Goal: Task Accomplishment & Management: Use online tool/utility

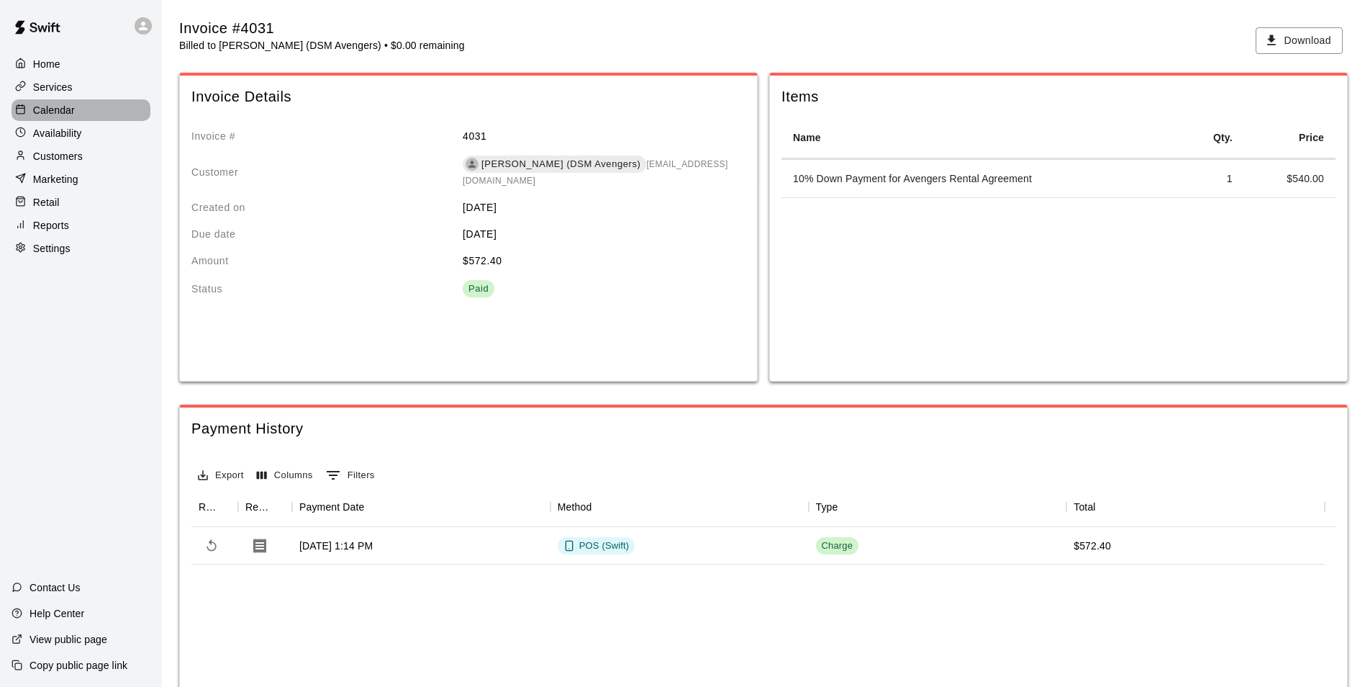
click at [47, 102] on div "Calendar" at bounding box center [81, 110] width 139 height 22
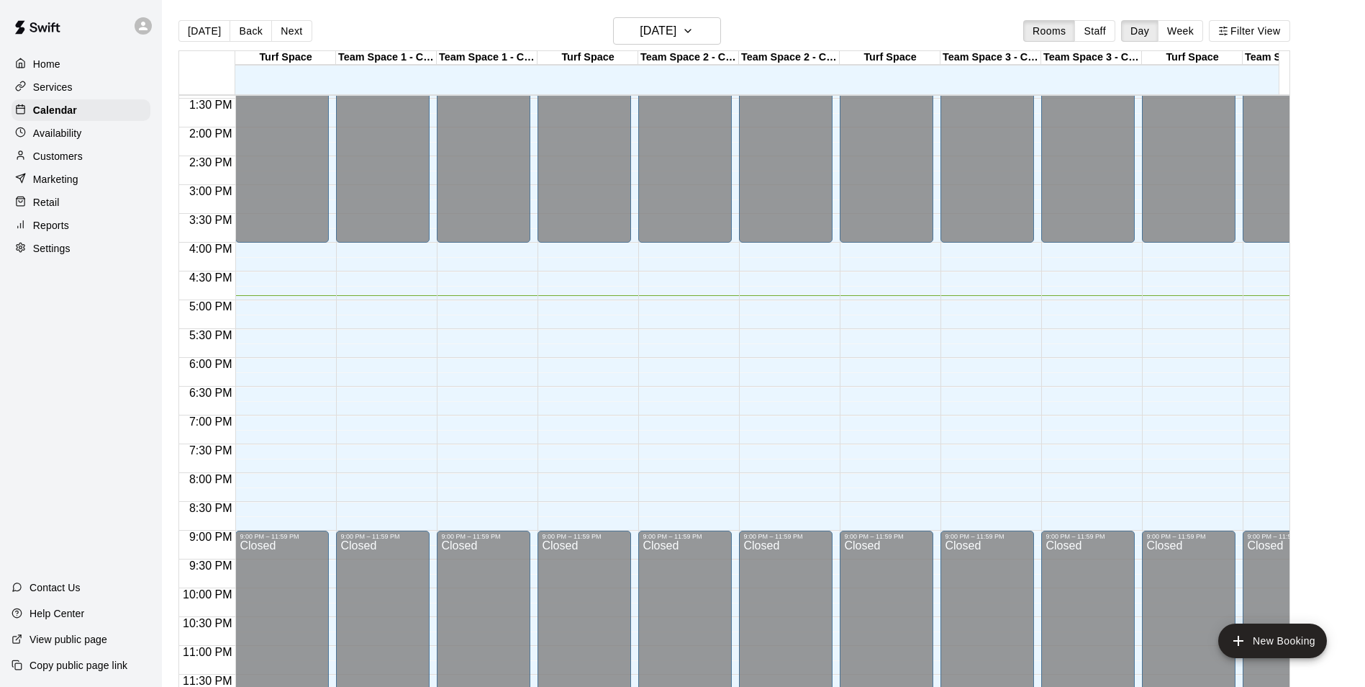
scroll to position [787, 0]
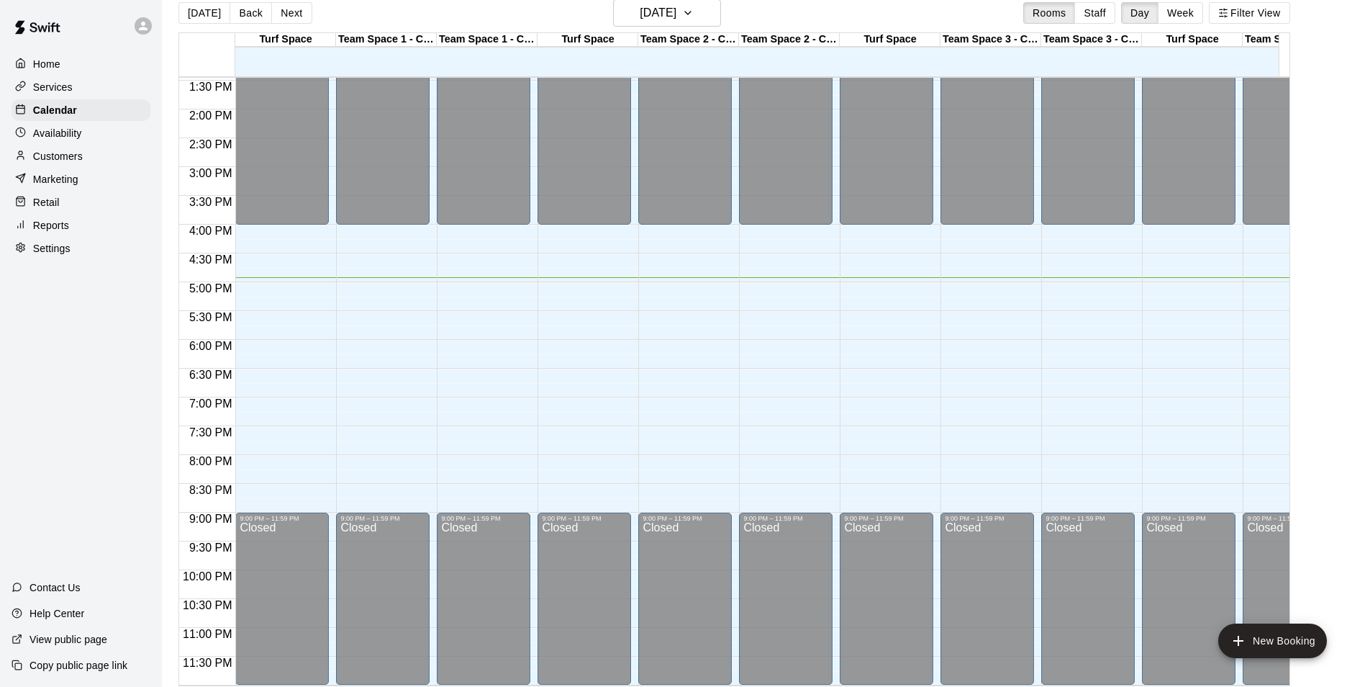
scroll to position [23, 0]
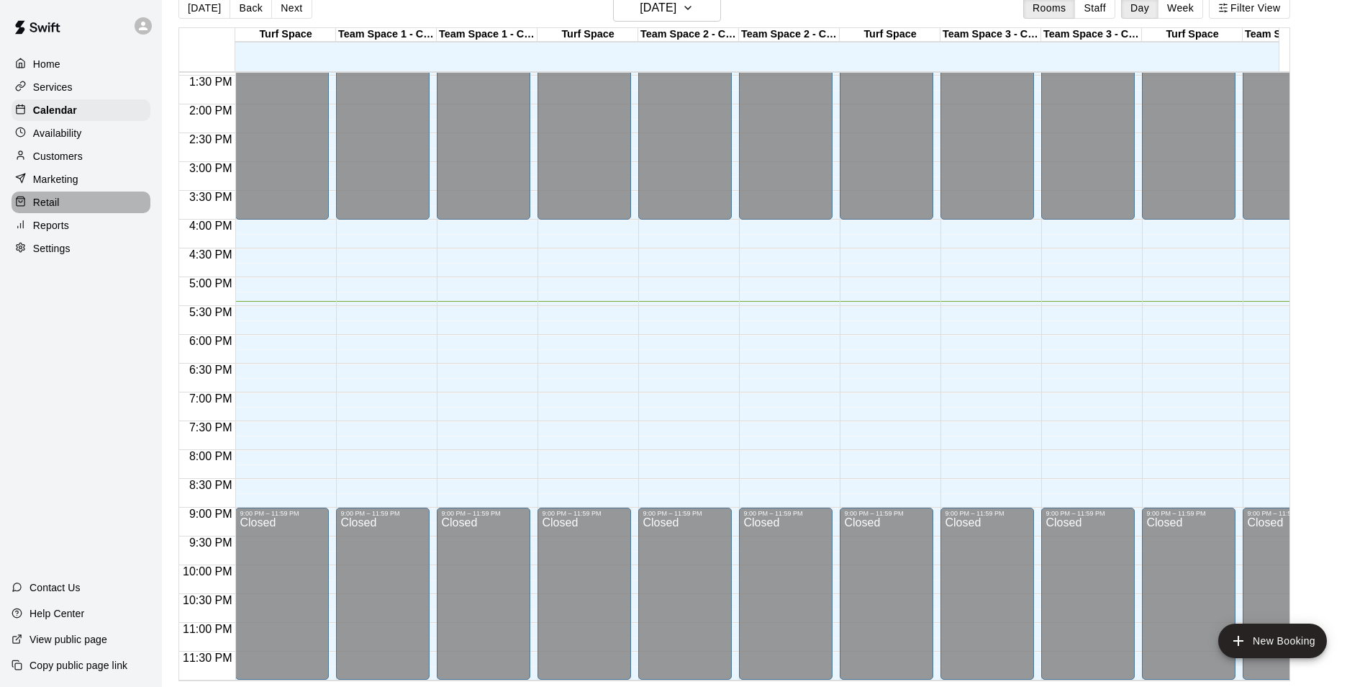
click at [50, 204] on p "Retail" at bounding box center [46, 202] width 27 height 14
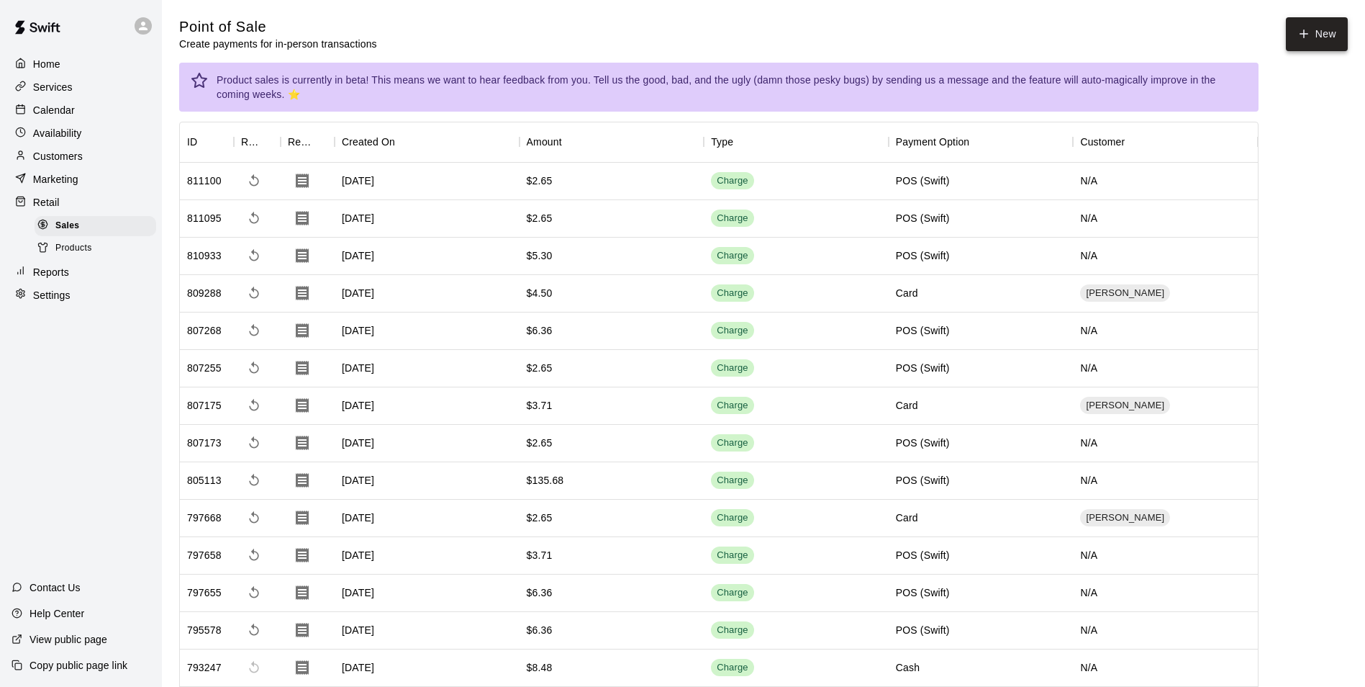
click at [1316, 30] on button "New" at bounding box center [1317, 34] width 62 height 34
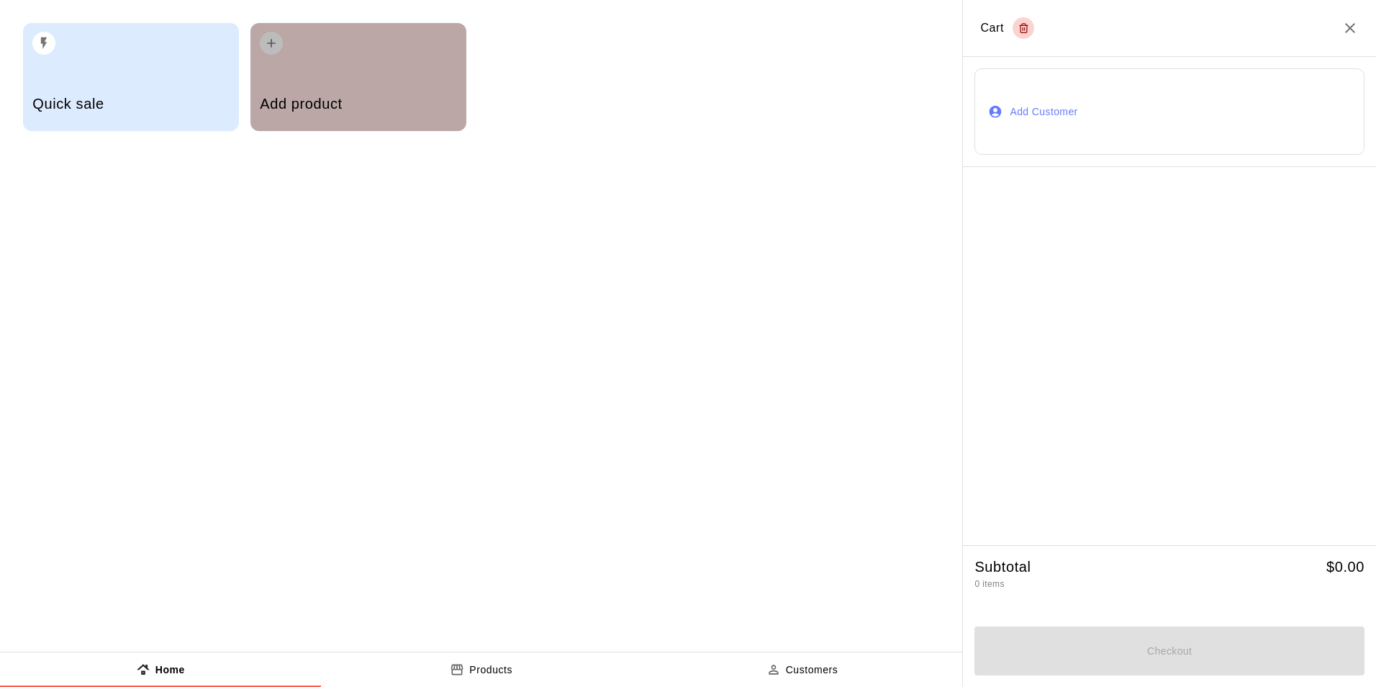
click at [278, 65] on div "Add product" at bounding box center [358, 77] width 216 height 108
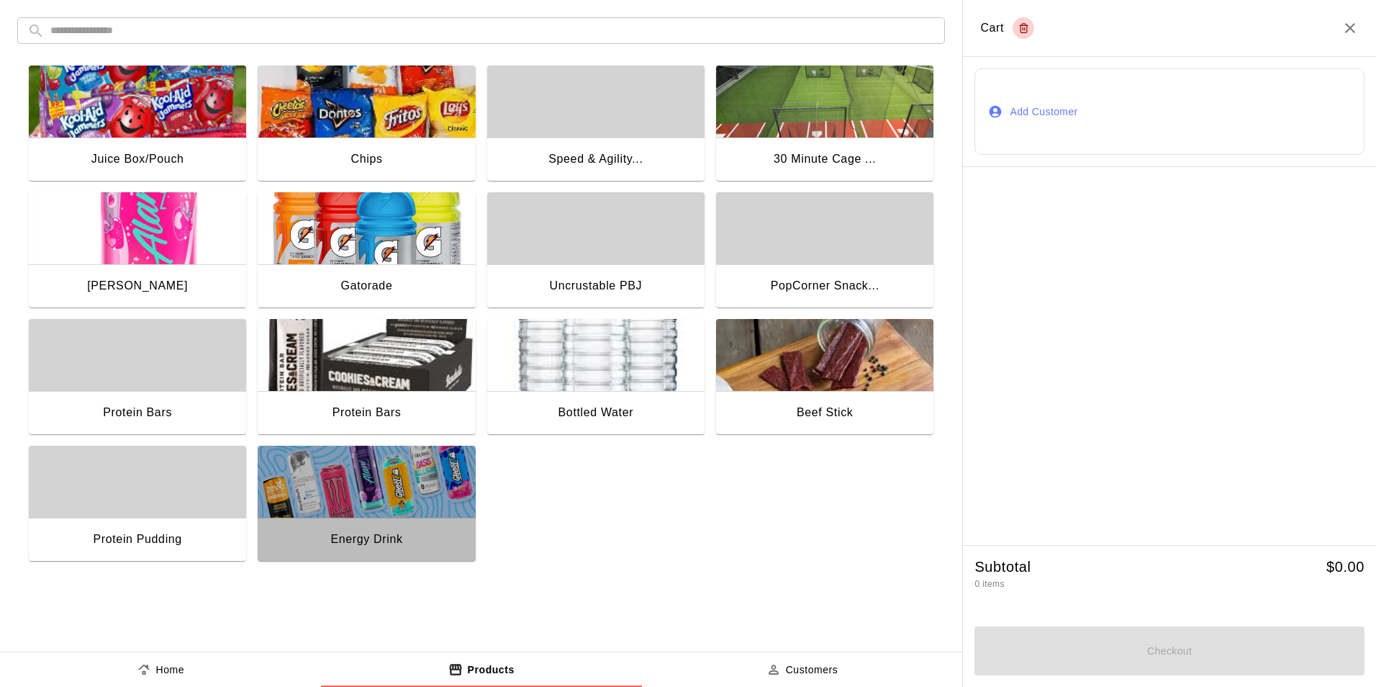
click at [371, 532] on div "Energy Drink" at bounding box center [366, 539] width 72 height 19
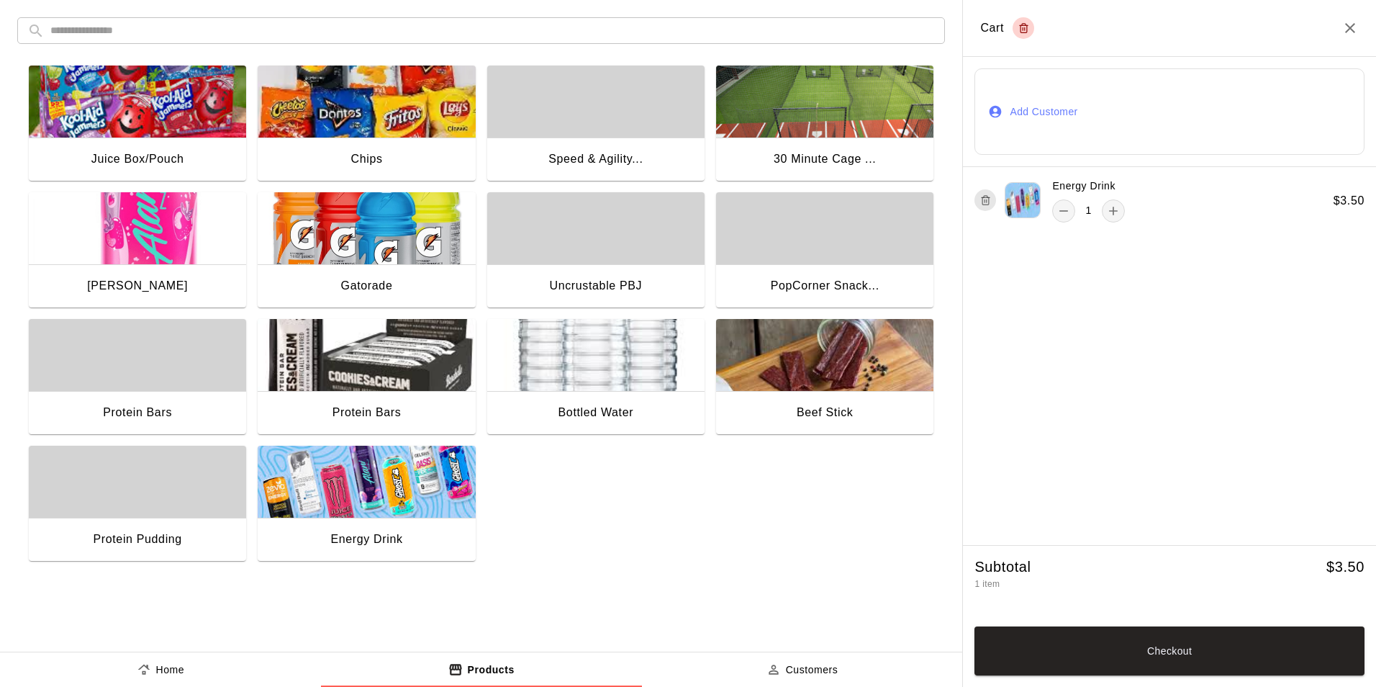
click at [317, 155] on div "Chips" at bounding box center [366, 160] width 217 height 46
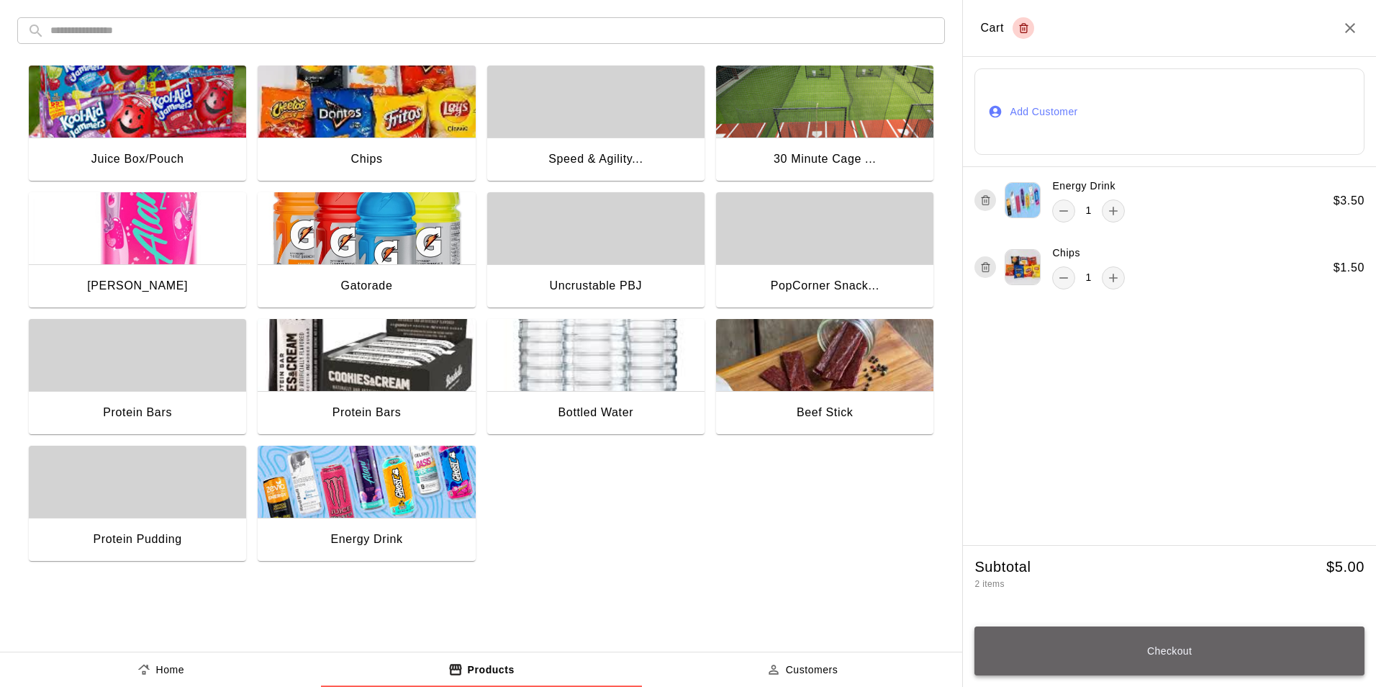
click at [1156, 652] on button "Checkout" at bounding box center [1169, 650] width 390 height 49
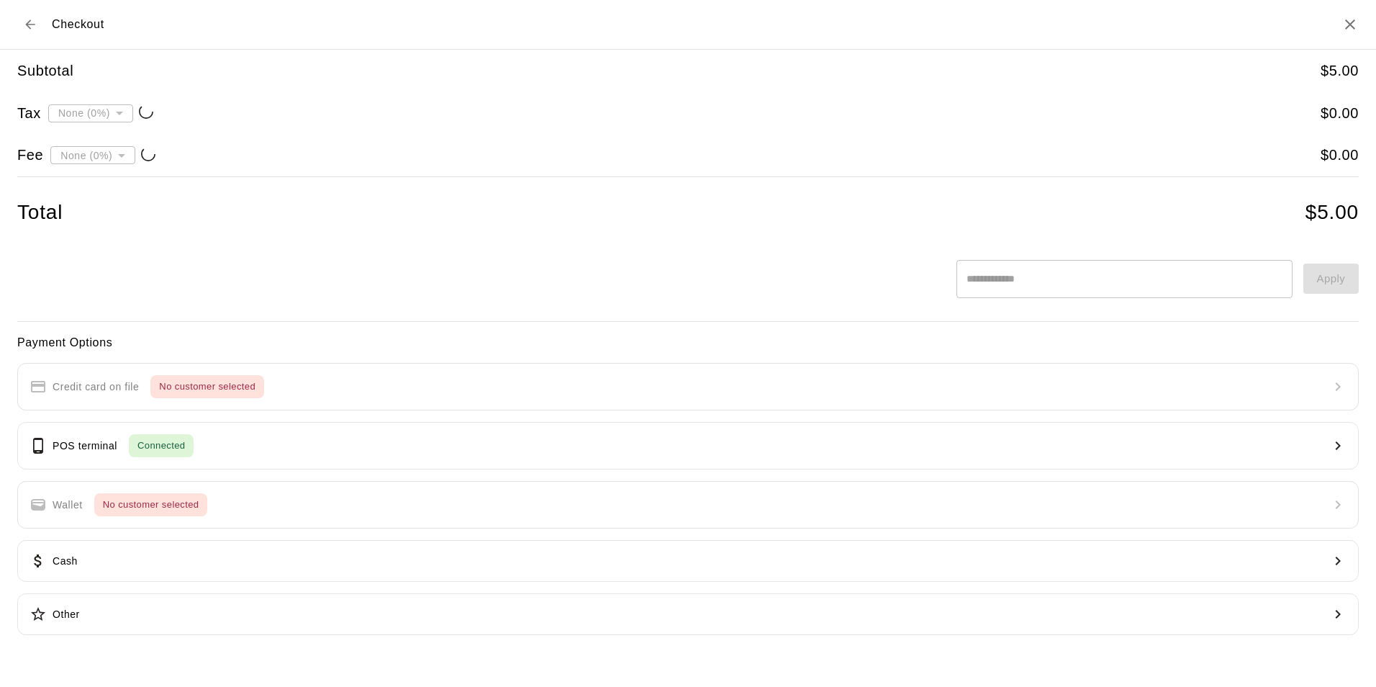
type input "**********"
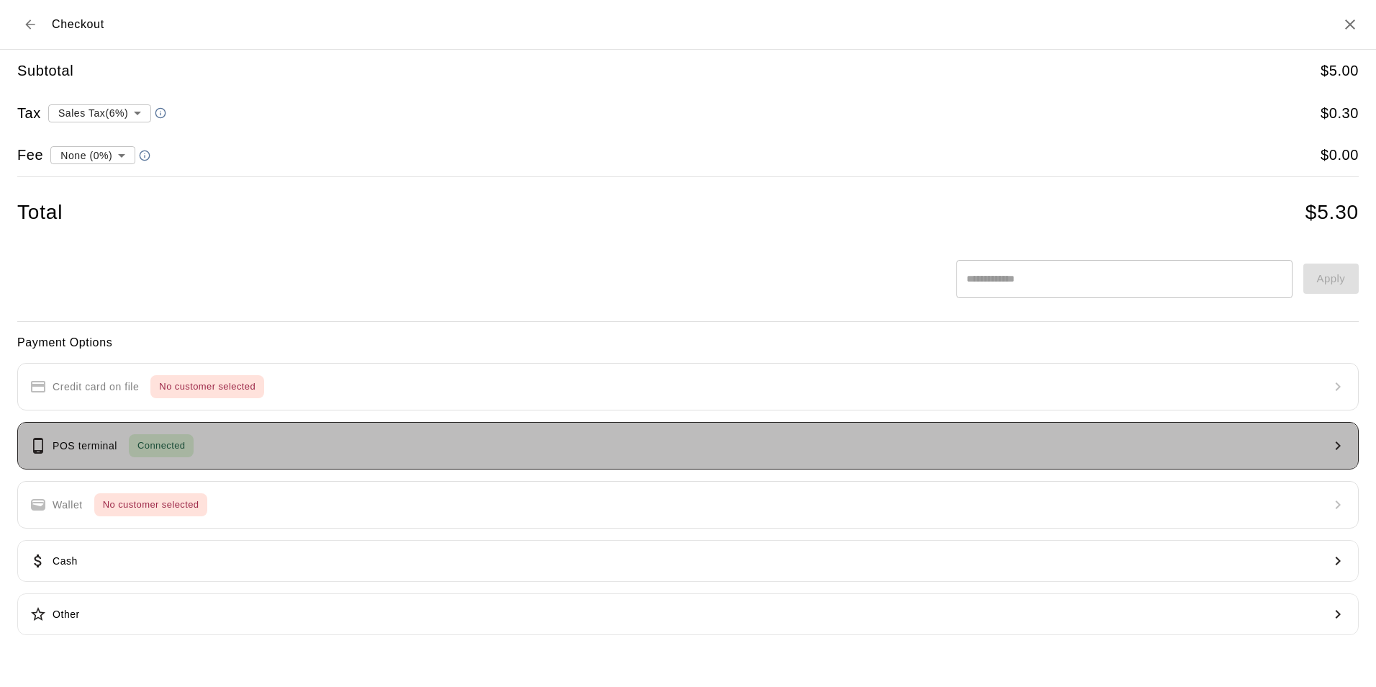
click at [60, 443] on p "POS terminal" at bounding box center [85, 445] width 65 height 15
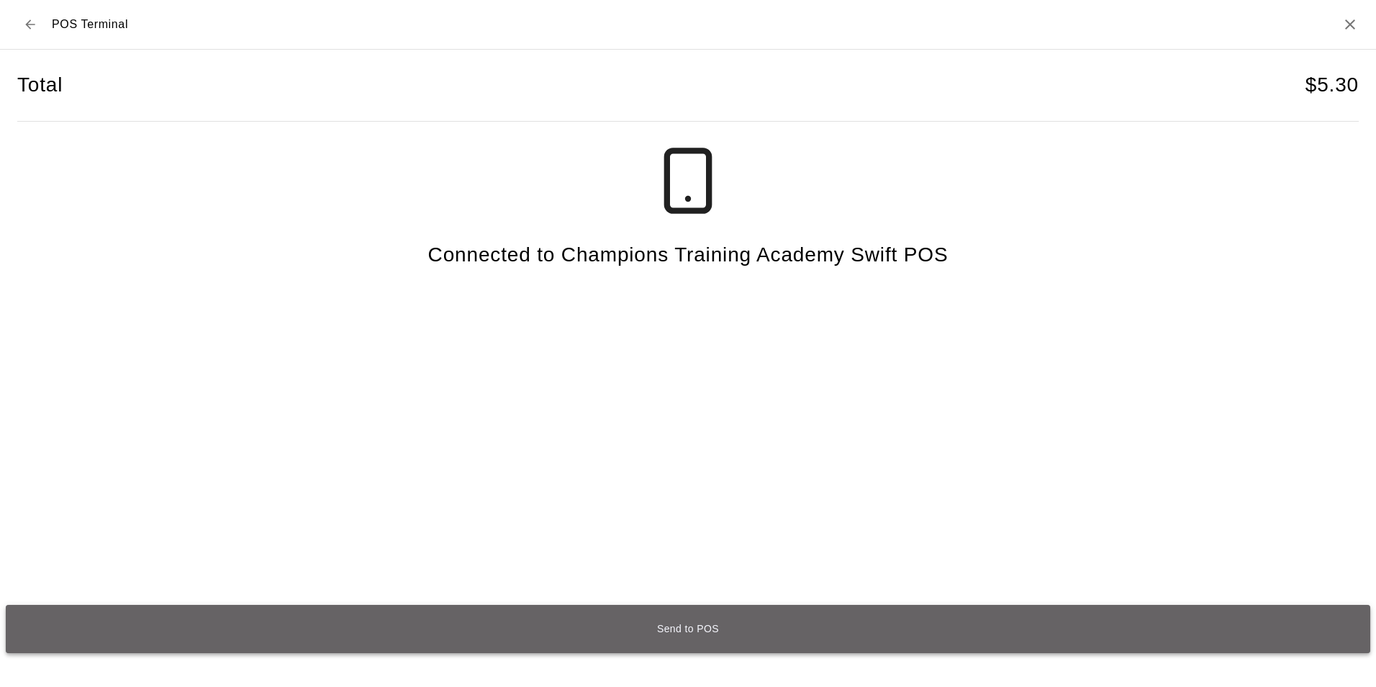
click at [648, 620] on button "Send to POS" at bounding box center [688, 628] width 1364 height 48
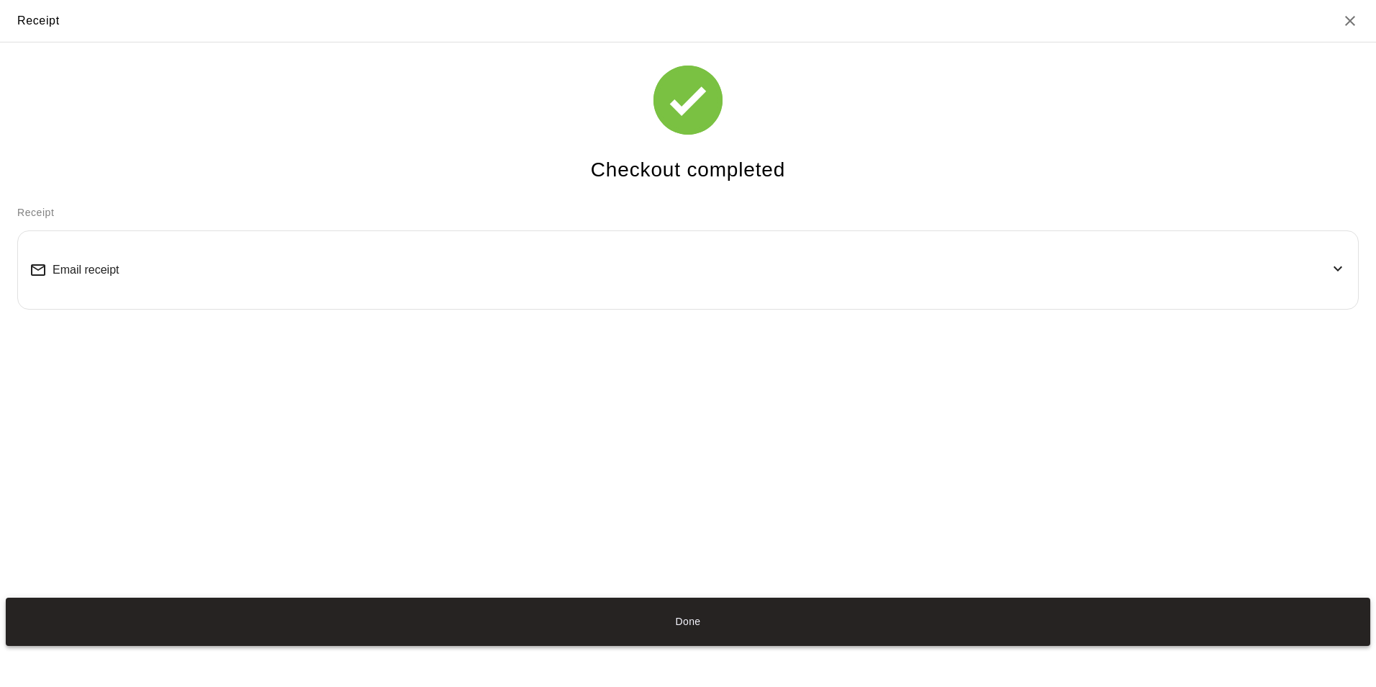
click at [728, 620] on button "Done" at bounding box center [688, 621] width 1364 height 48
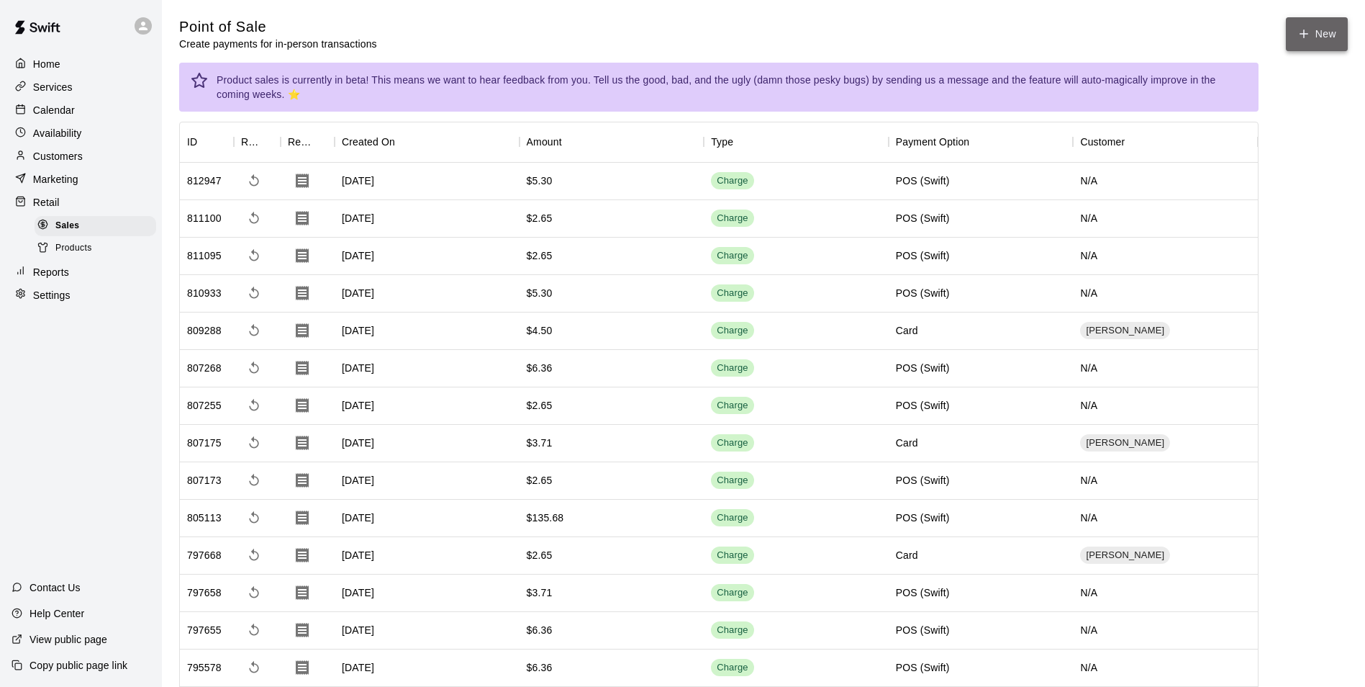
click at [1313, 24] on button "New" at bounding box center [1317, 34] width 62 height 34
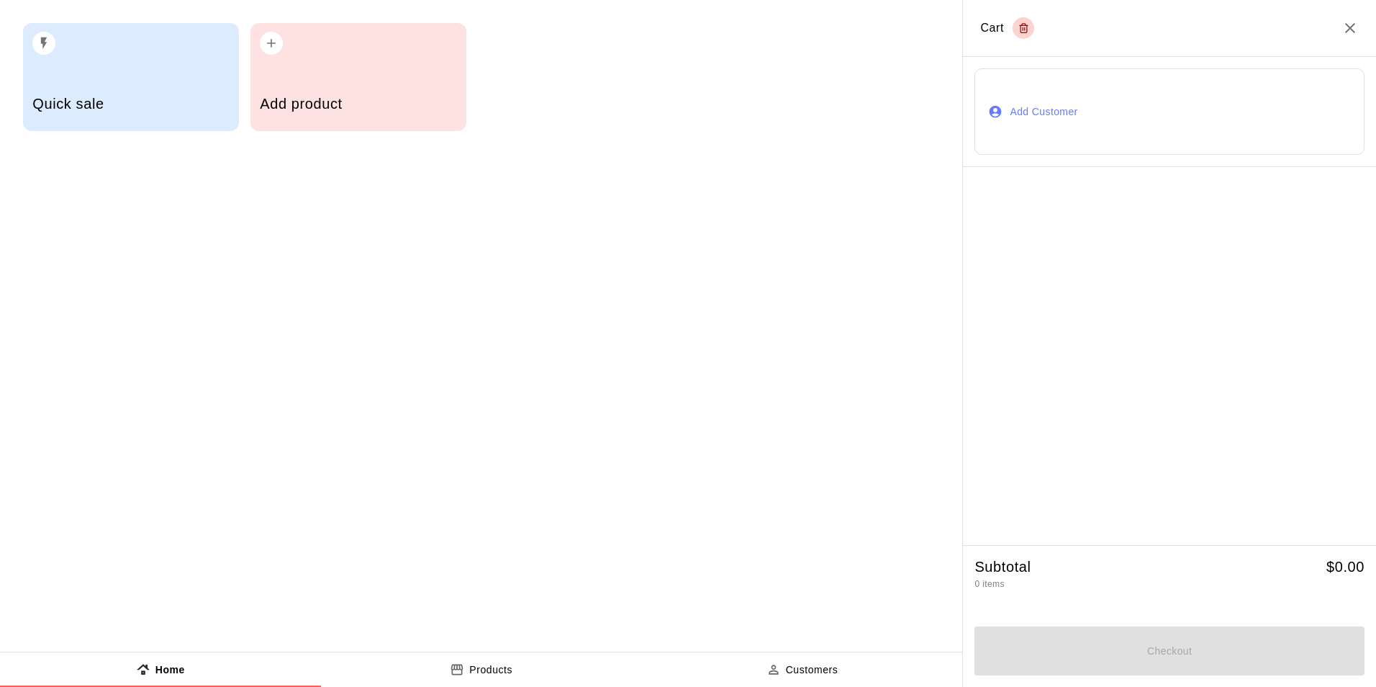
click at [326, 66] on div "Add product" at bounding box center [358, 77] width 216 height 108
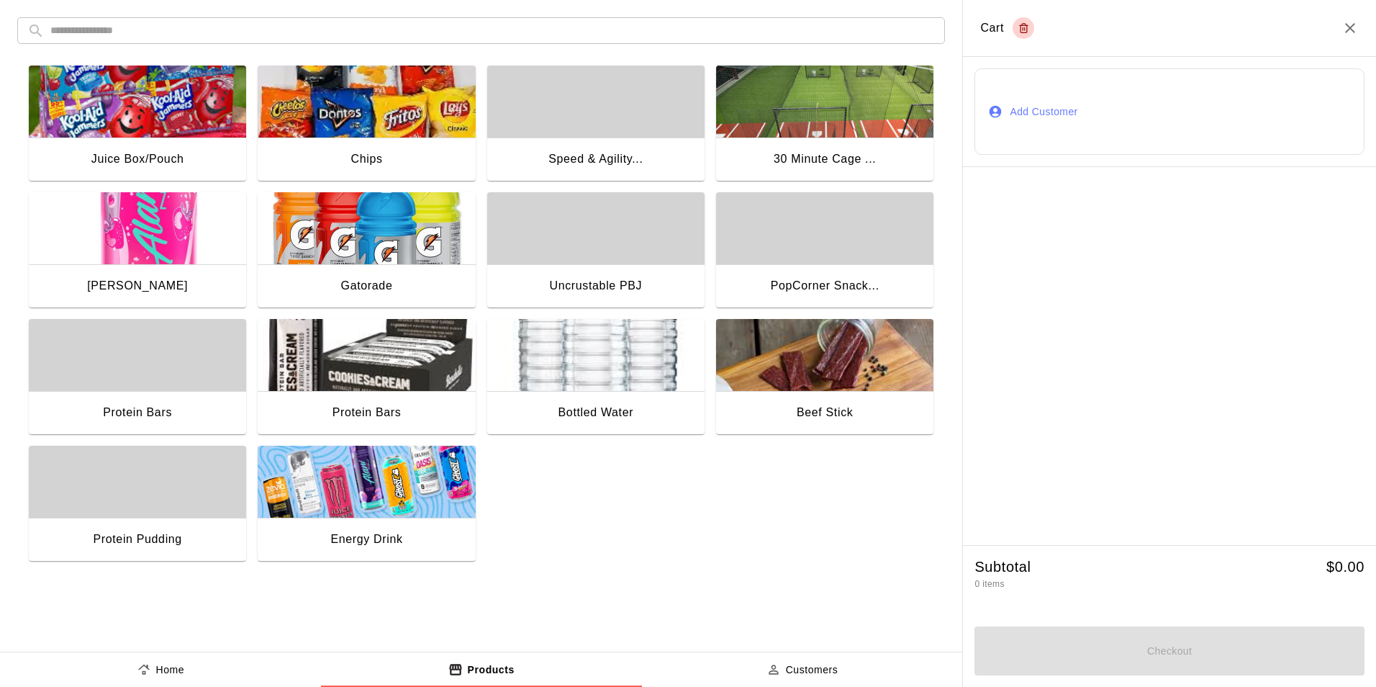
click at [411, 511] on img "button" at bounding box center [366, 481] width 217 height 72
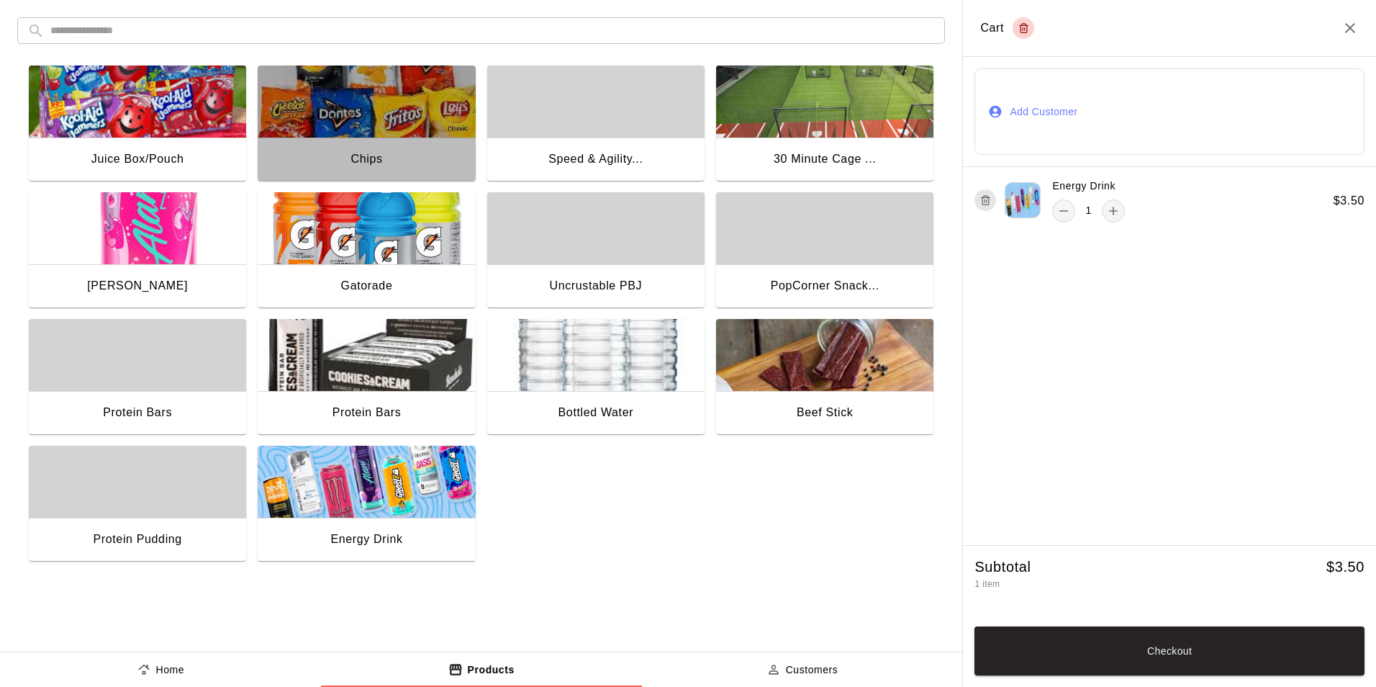
click at [331, 172] on div "Chips" at bounding box center [366, 160] width 217 height 46
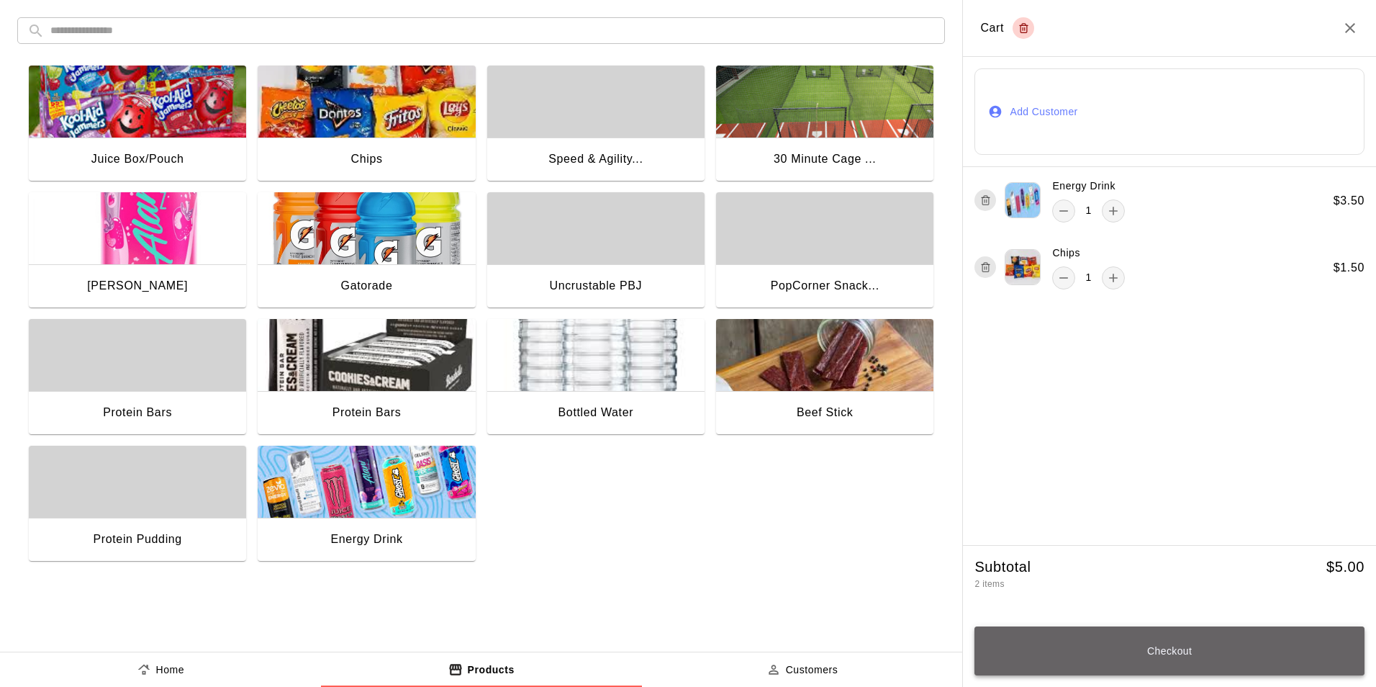
click at [1128, 662] on button "Checkout" at bounding box center [1169, 650] width 390 height 49
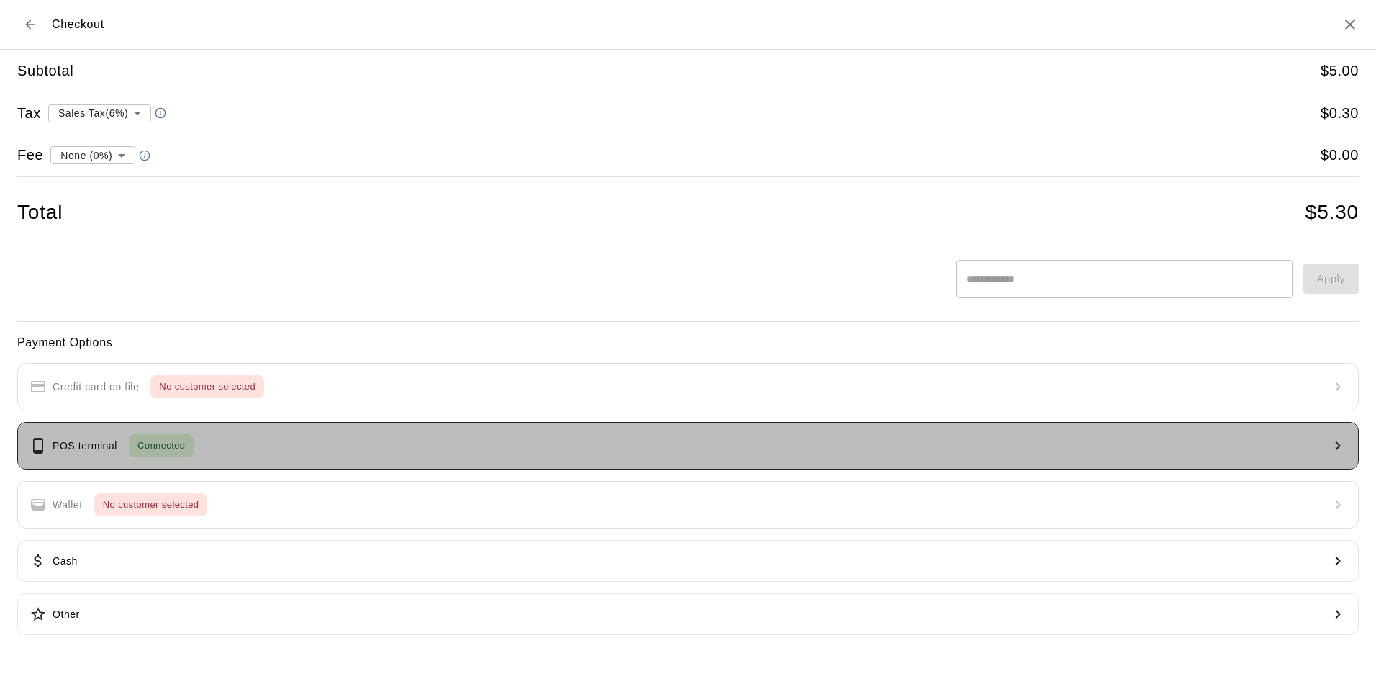
click at [173, 438] on span "Connected" at bounding box center [161, 446] width 65 height 17
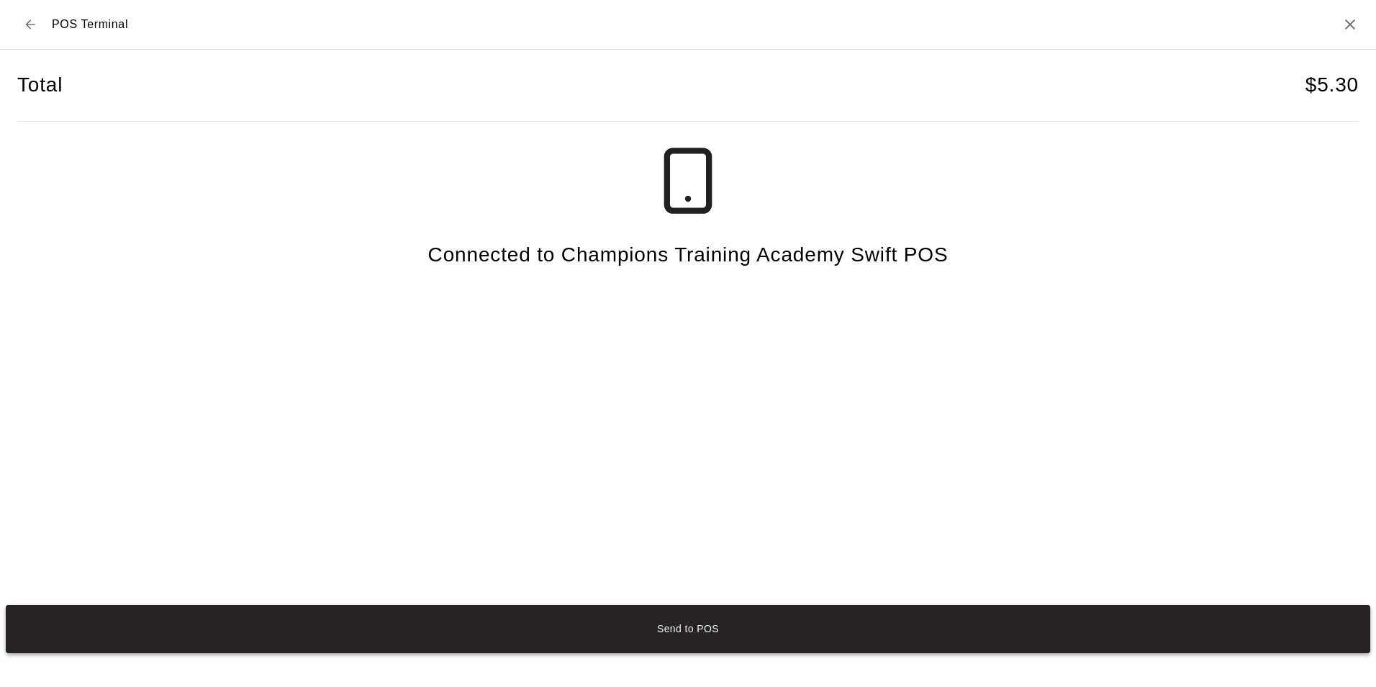
click at [725, 633] on button "Send to POS" at bounding box center [688, 628] width 1364 height 48
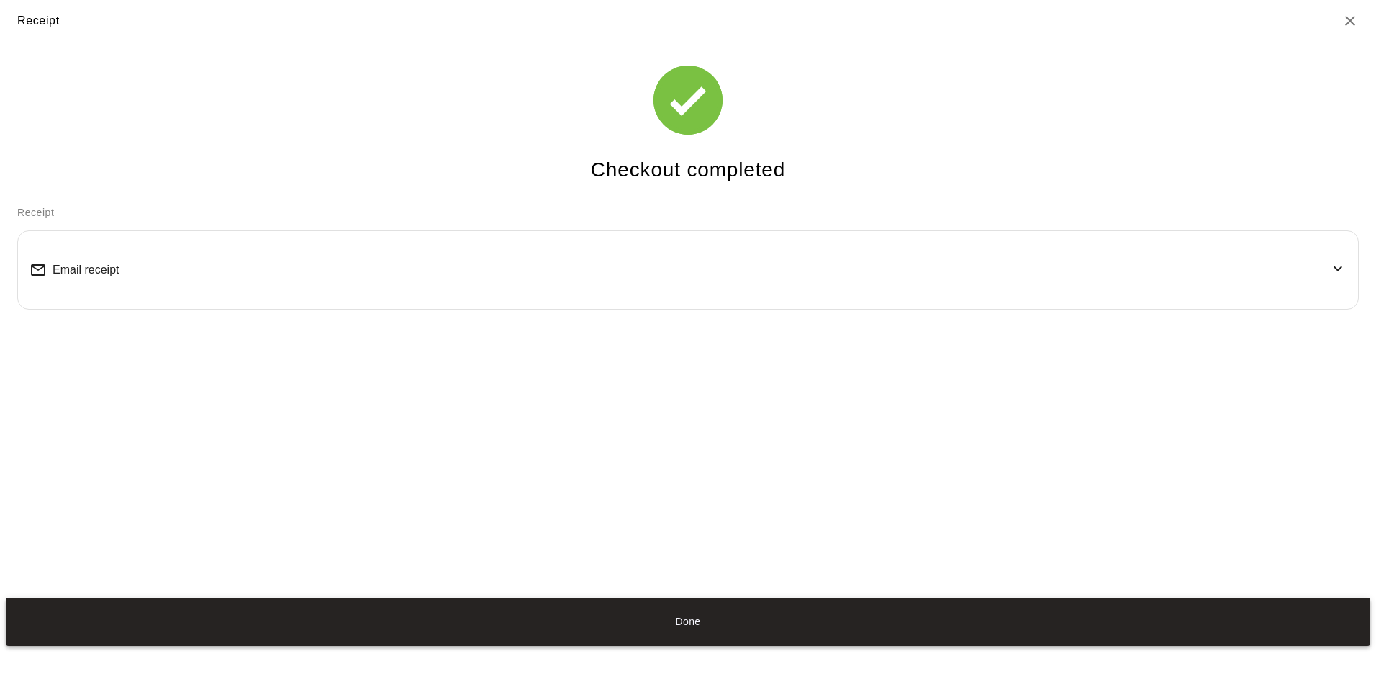
click at [714, 631] on button "Done" at bounding box center [688, 621] width 1364 height 48
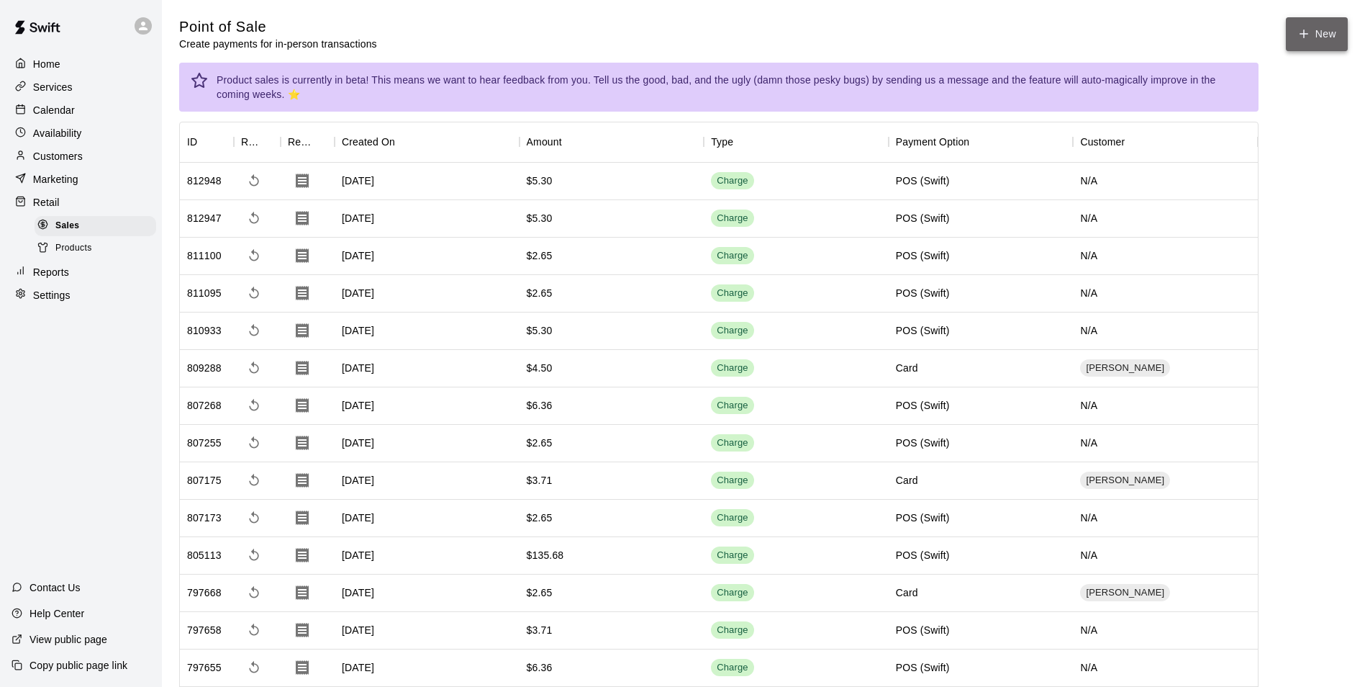
click at [1326, 35] on button "New" at bounding box center [1317, 34] width 62 height 34
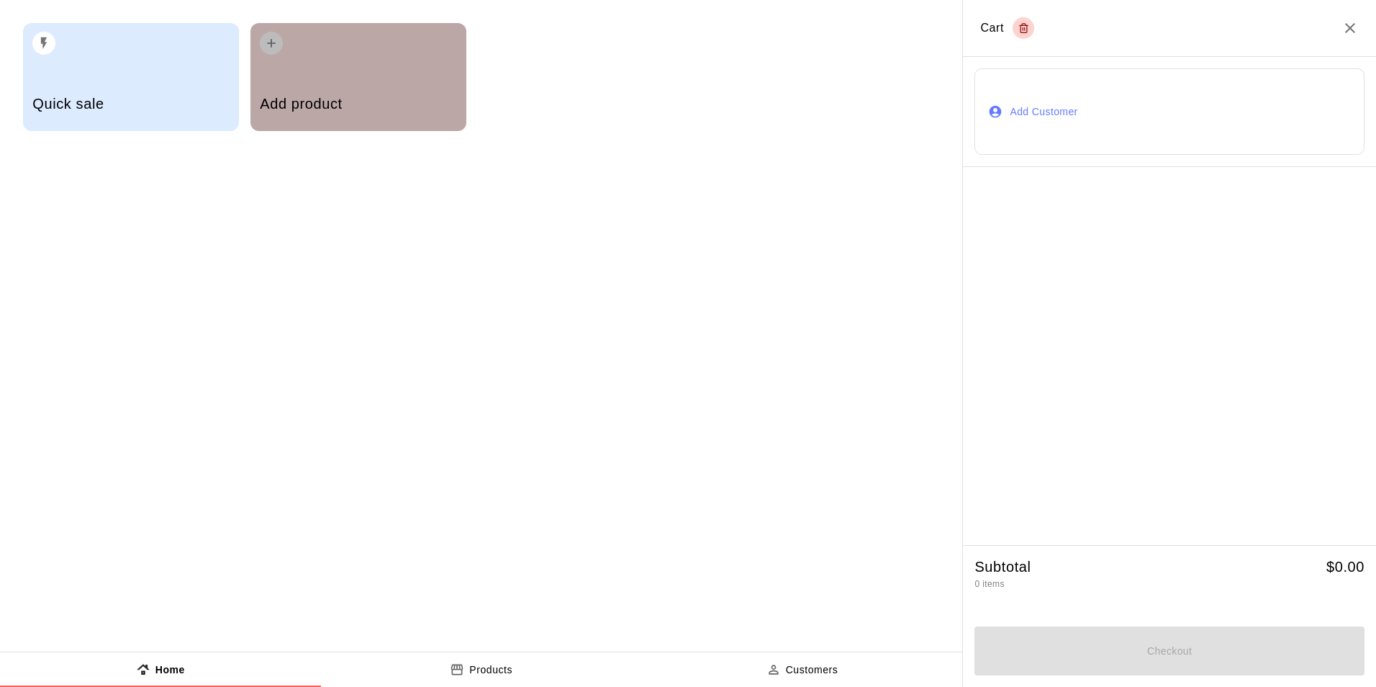
click at [312, 96] on h5 "Add product" at bounding box center [358, 103] width 196 height 19
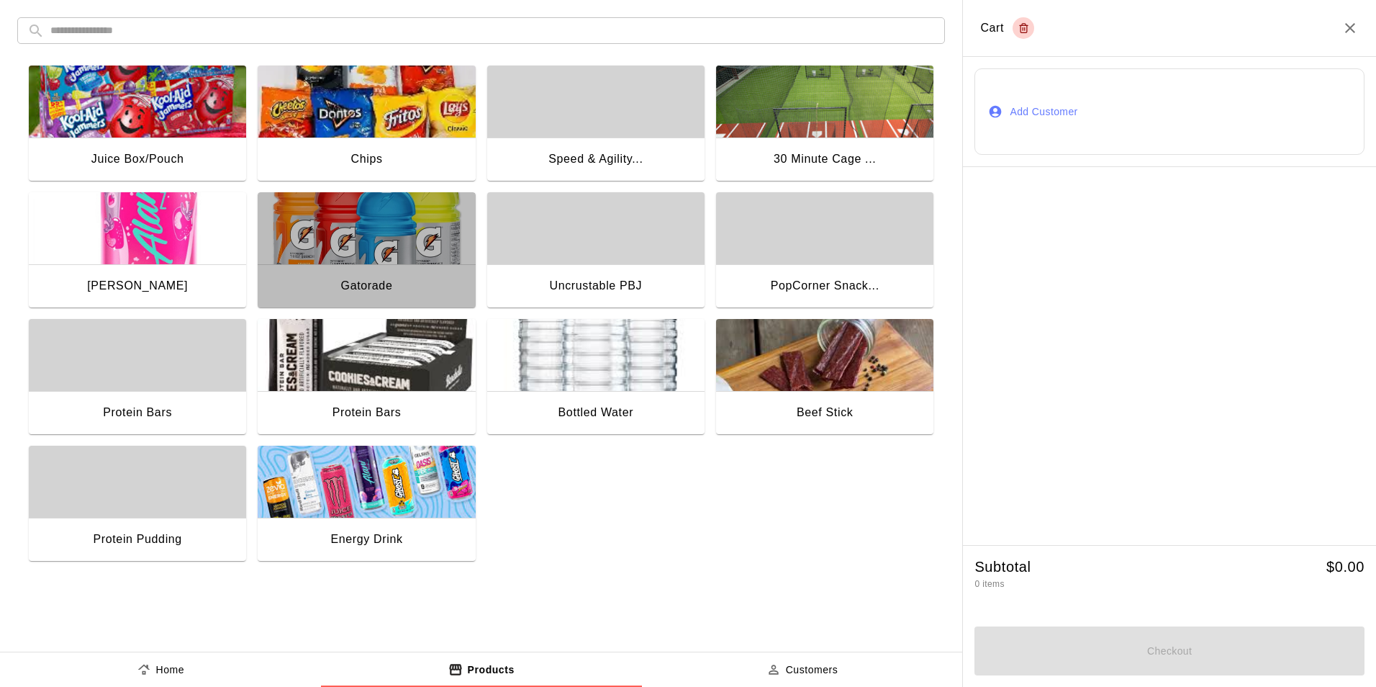
click at [347, 217] on img "button" at bounding box center [366, 228] width 217 height 72
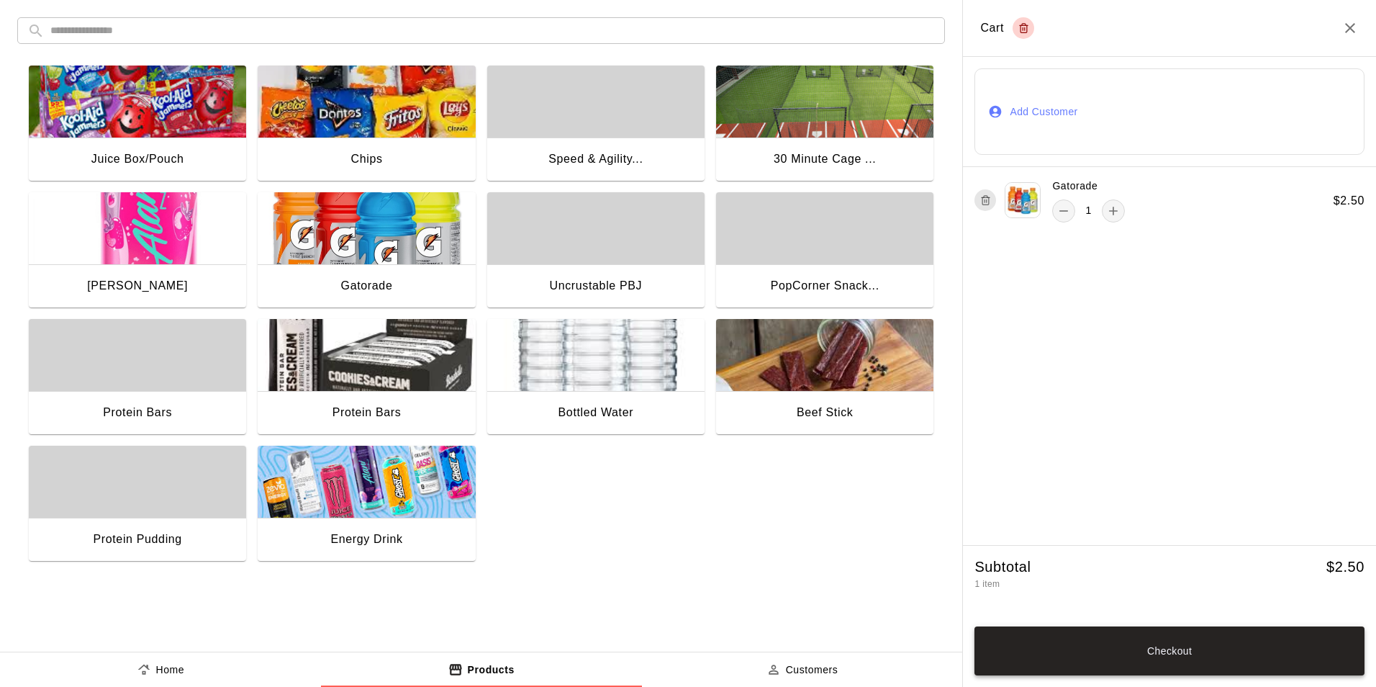
click at [1135, 646] on button "Checkout" at bounding box center [1169, 650] width 390 height 49
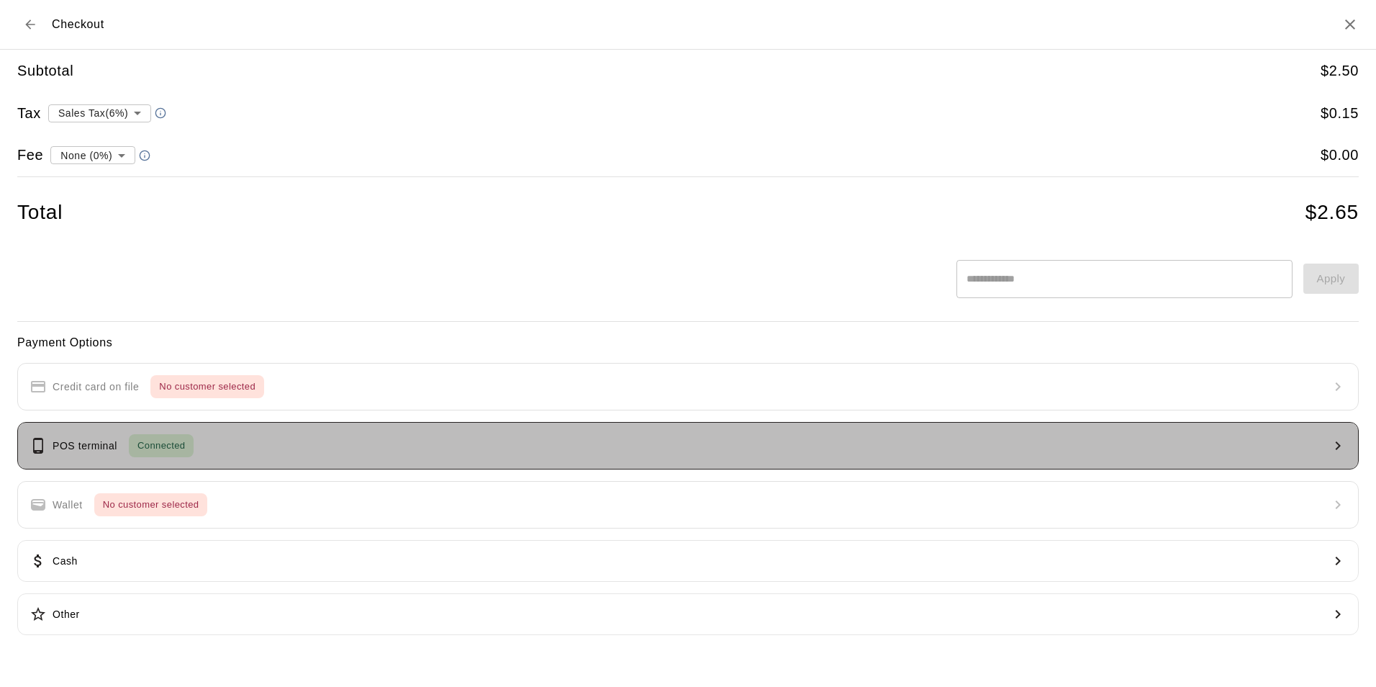
click at [243, 440] on button "POS terminal Connected" at bounding box center [687, 445] width 1341 height 47
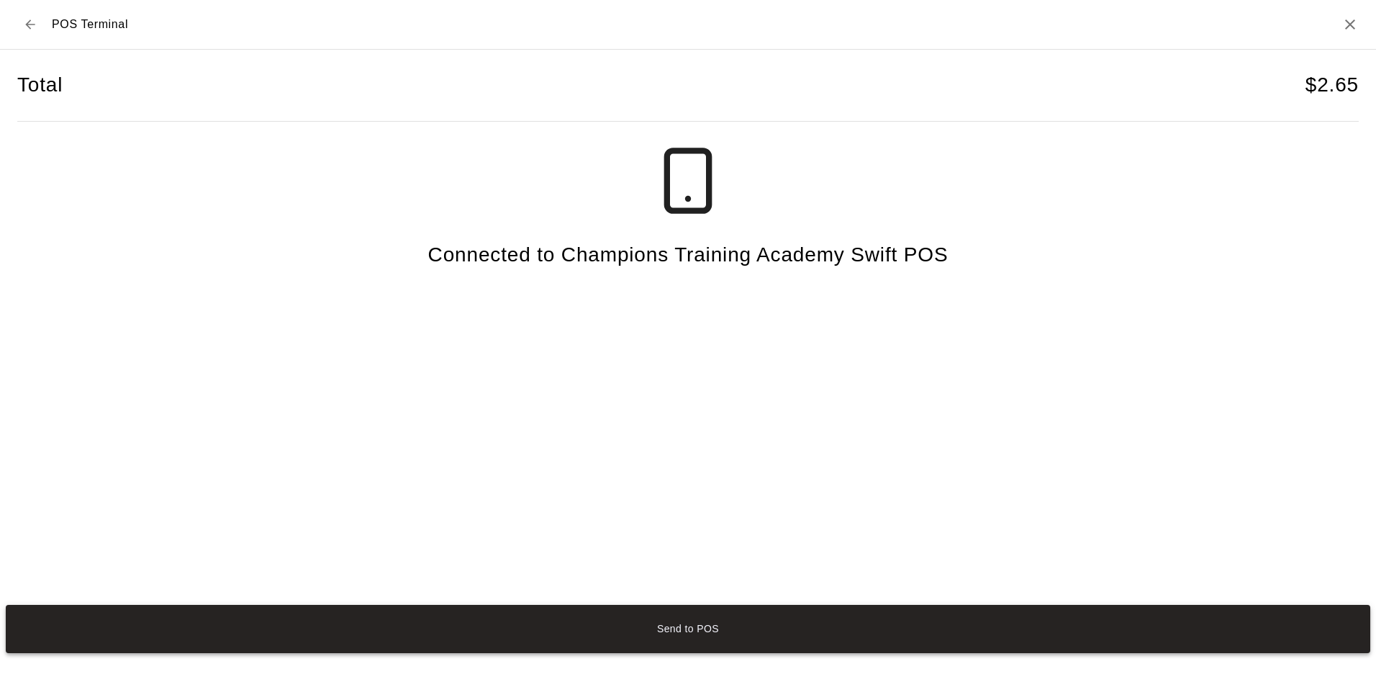
click at [739, 630] on button "Send to POS" at bounding box center [688, 628] width 1364 height 48
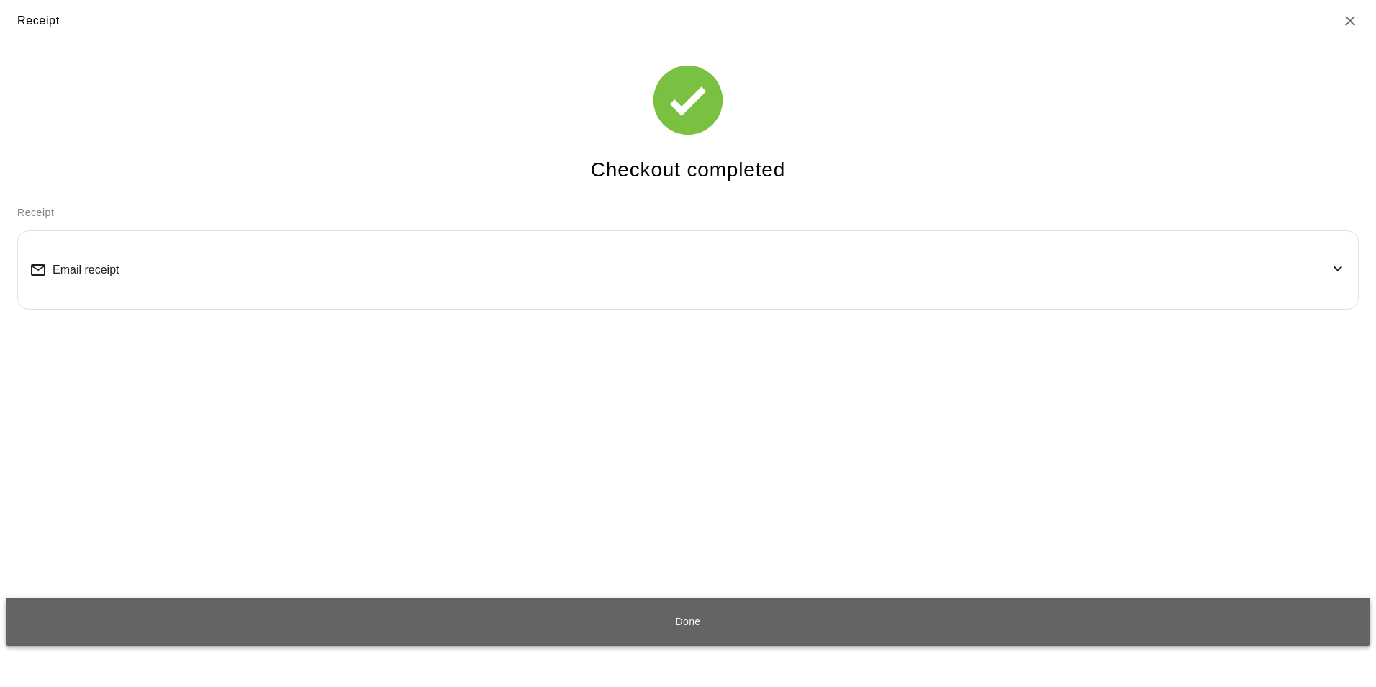
click at [743, 617] on button "Done" at bounding box center [688, 621] width 1364 height 48
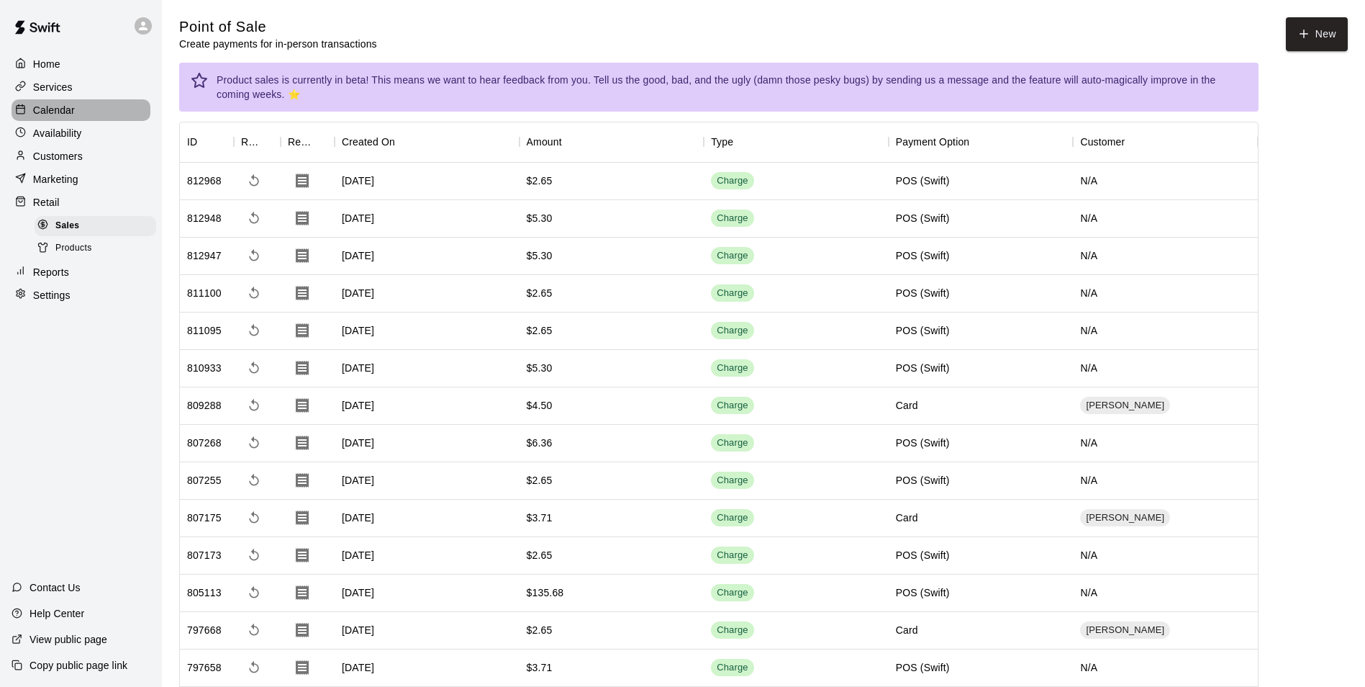
click at [55, 114] on p "Calendar" at bounding box center [54, 110] width 42 height 14
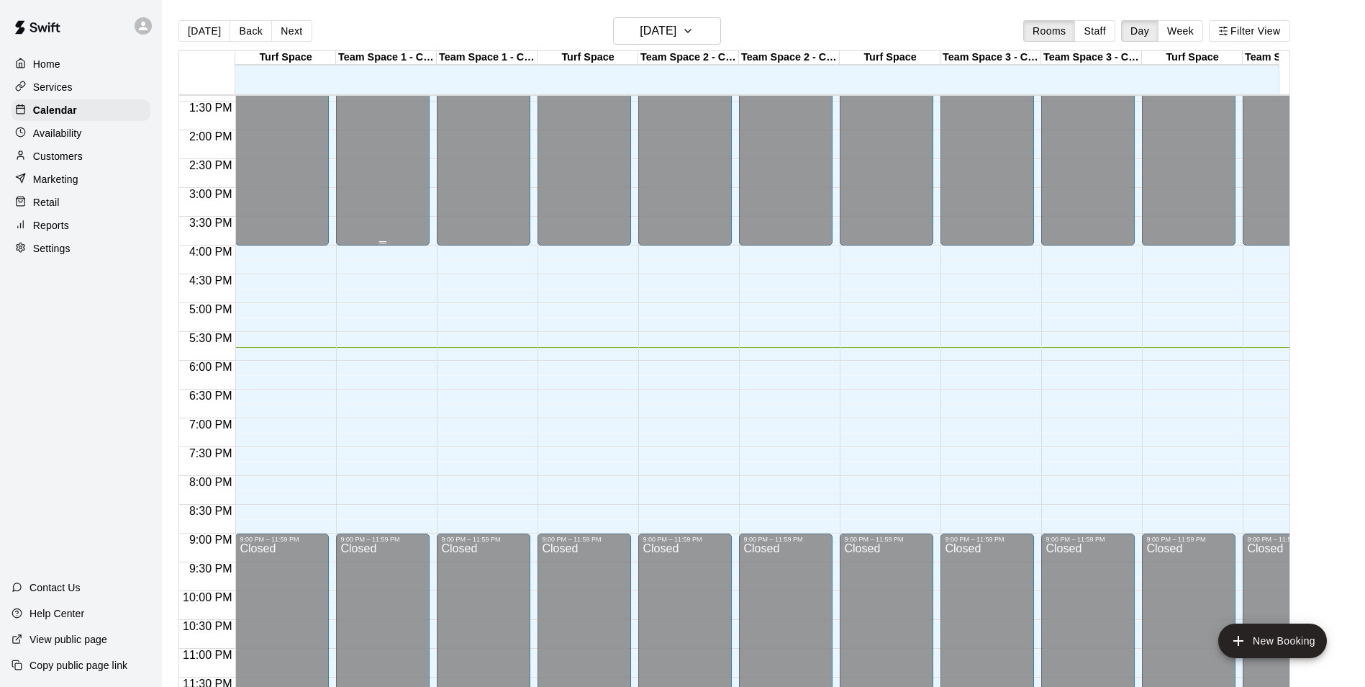
scroll to position [787, 0]
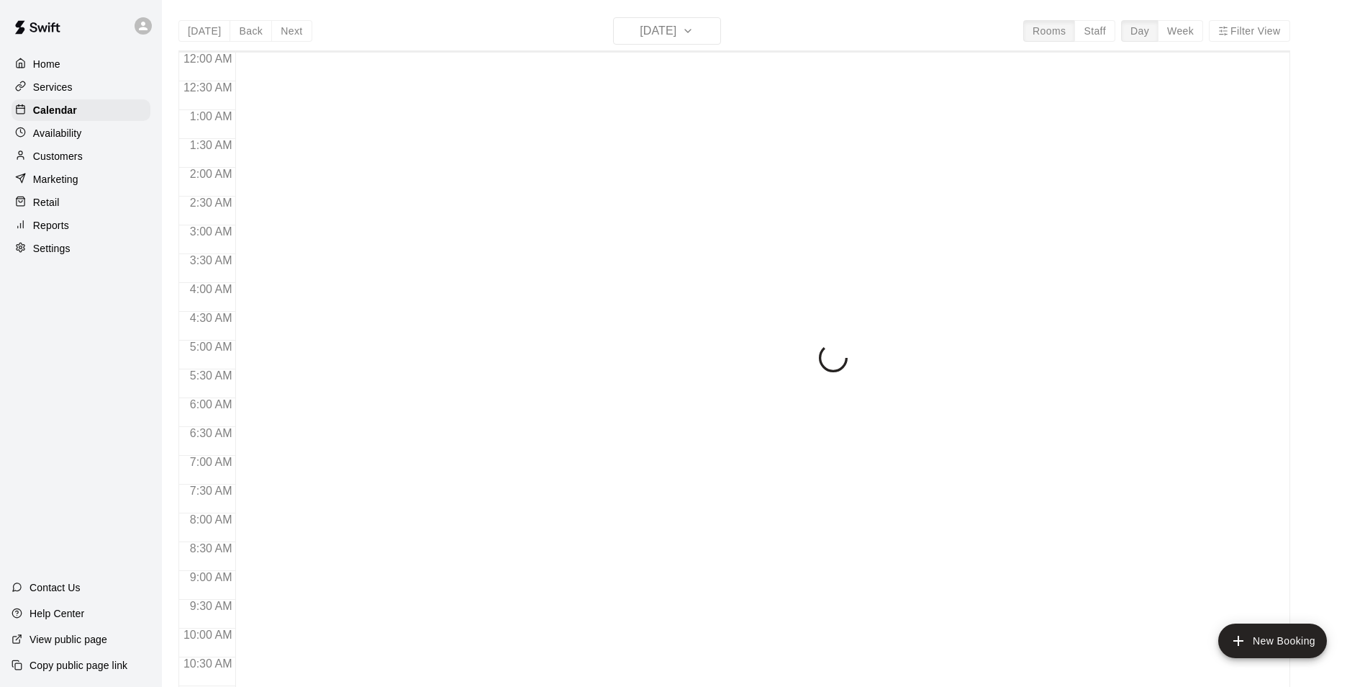
scroll to position [731, 0]
